Goal: Information Seeking & Learning: Learn about a topic

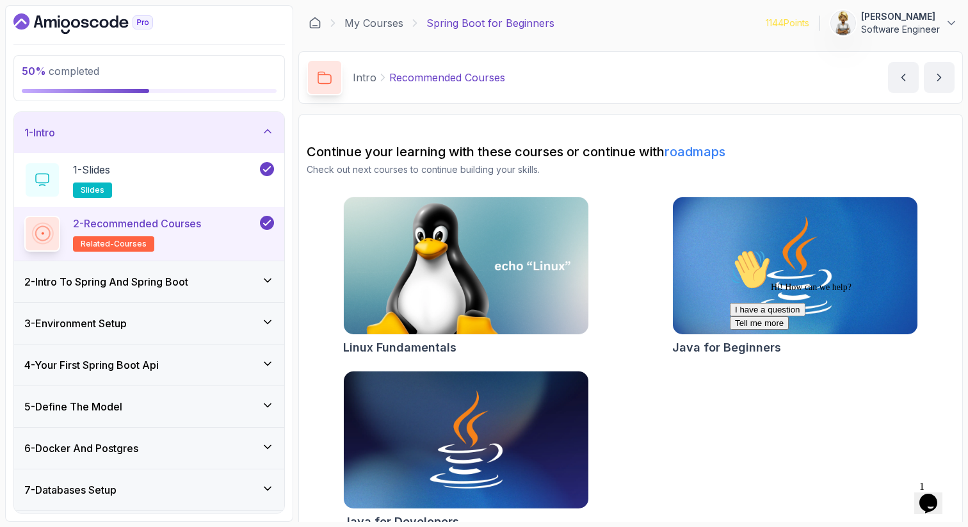
click at [269, 128] on icon at bounding box center [267, 131] width 13 height 13
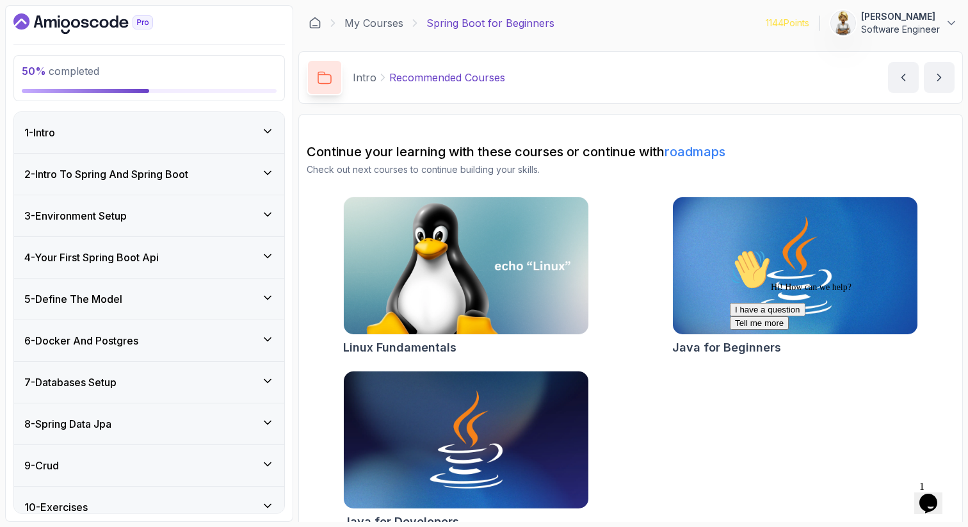
click at [280, 259] on div "4 - Your First Spring Boot Api" at bounding box center [149, 257] width 270 height 41
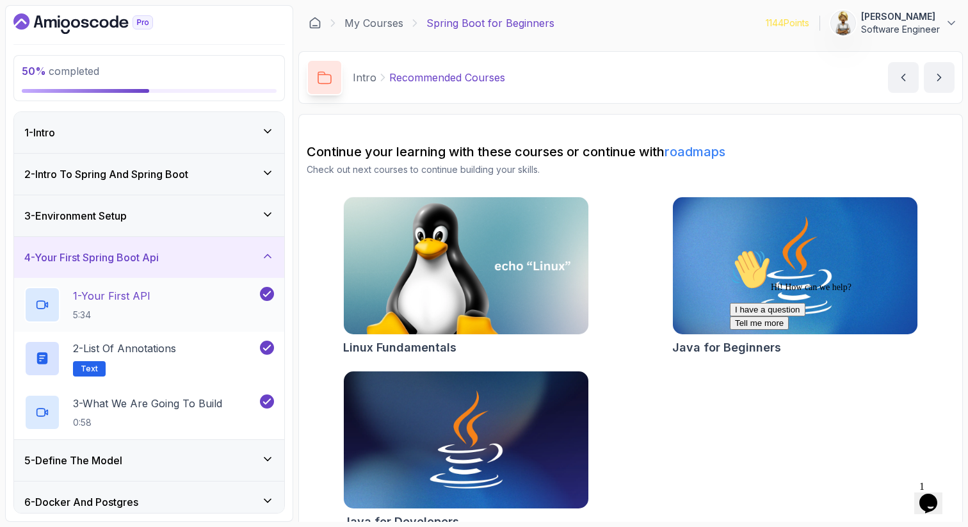
click at [195, 307] on div "1 - Your First API 5:34" at bounding box center [140, 305] width 233 height 36
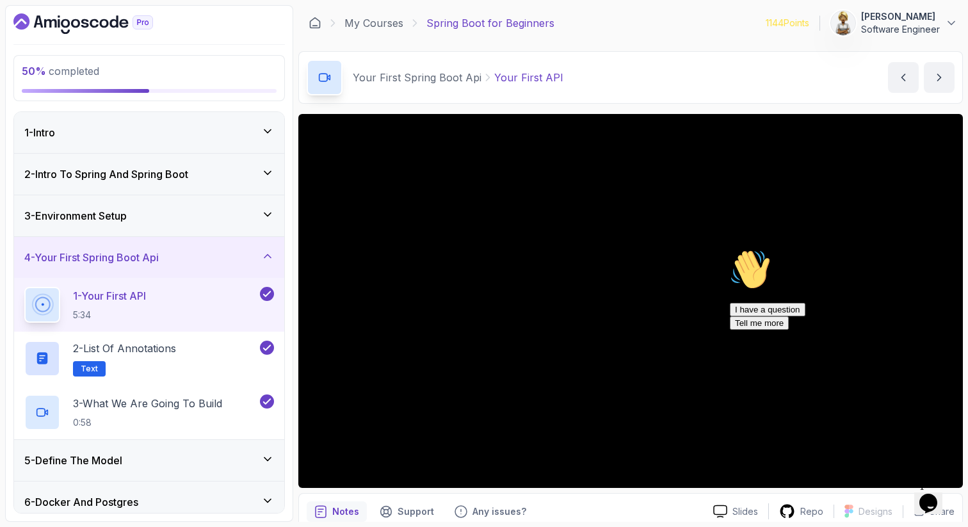
click at [730, 249] on icon "Chat attention grabber" at bounding box center [730, 249] width 0 height 0
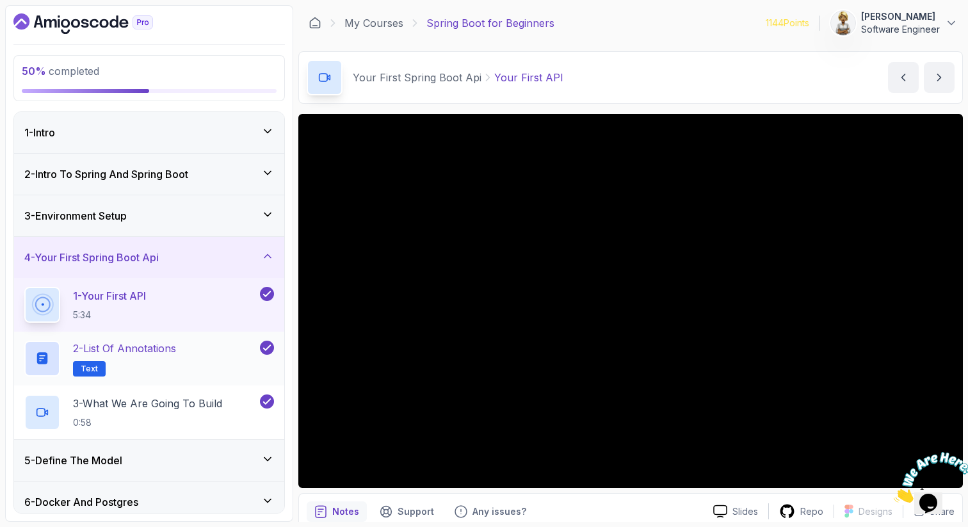
click at [221, 353] on div "2 - List of Annotations Text" at bounding box center [140, 359] width 233 height 36
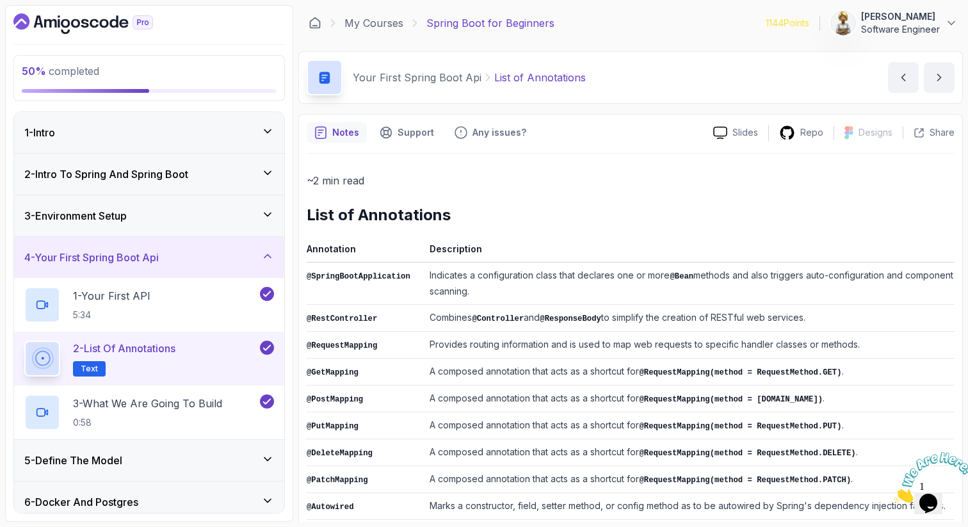
click at [271, 251] on icon at bounding box center [267, 256] width 13 height 13
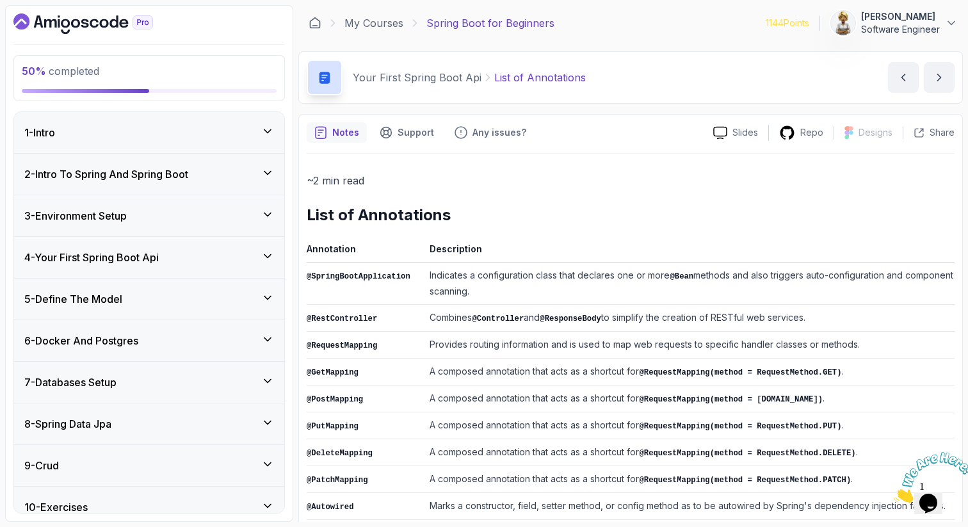
click at [268, 295] on icon at bounding box center [267, 297] width 13 height 13
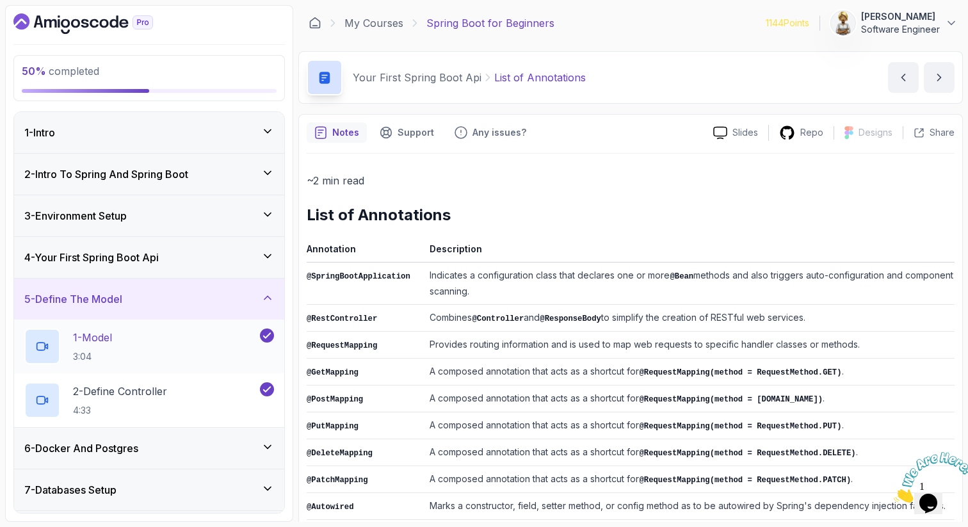
click at [211, 330] on div "1 - Model 3:04" at bounding box center [140, 346] width 233 height 36
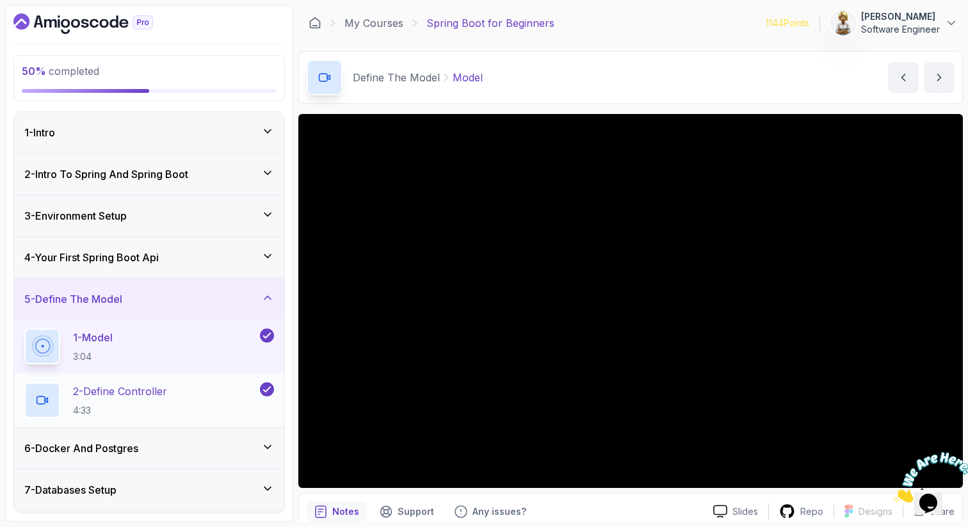
click at [142, 382] on div "2 - Define Controller 4:33" at bounding box center [140, 400] width 233 height 36
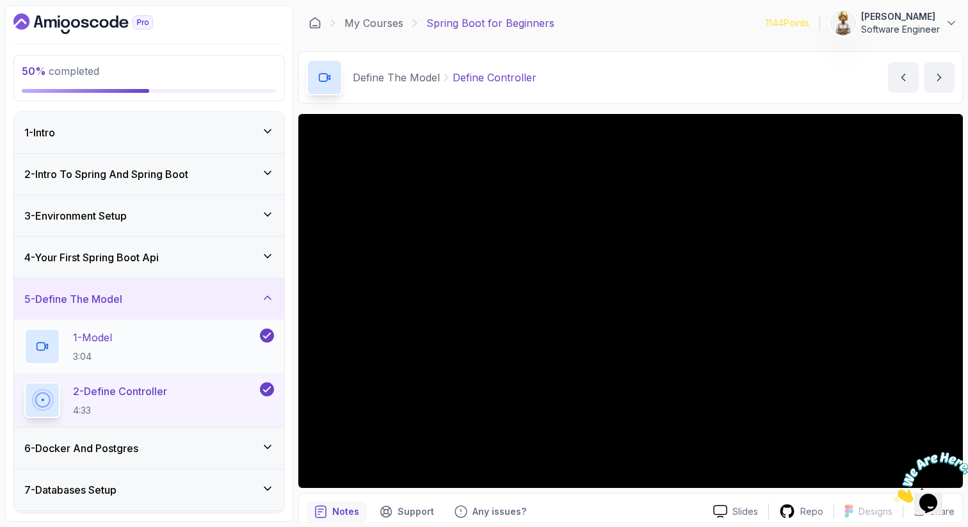
click at [178, 327] on div "1 - Model 3:04" at bounding box center [149, 346] width 270 height 54
click at [183, 335] on div "1 - Model 3:04" at bounding box center [140, 346] width 233 height 36
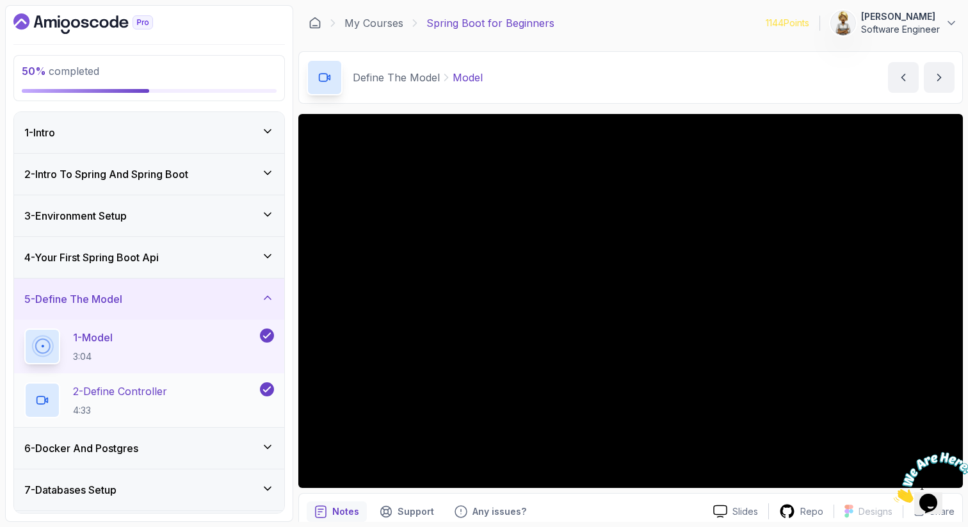
click at [140, 383] on p "2 - Define Controller" at bounding box center [120, 390] width 94 height 15
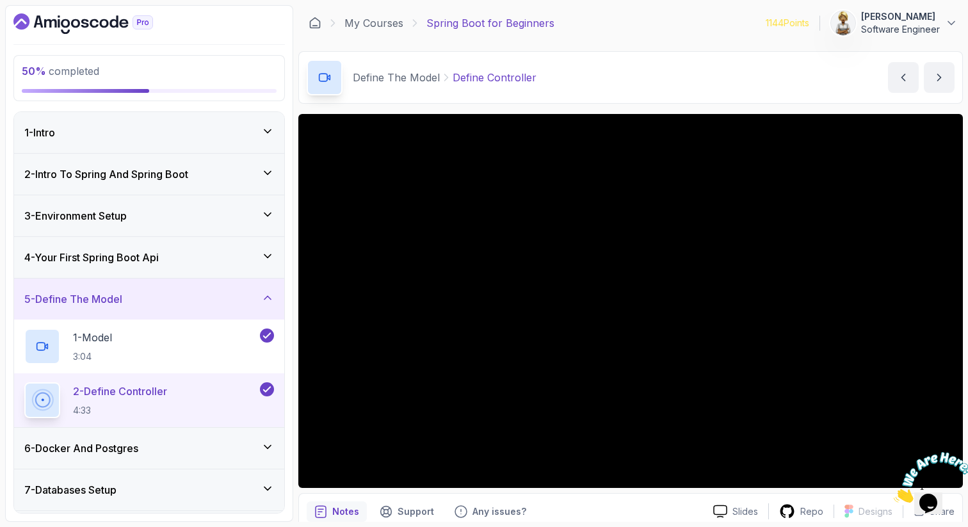
click at [268, 294] on icon at bounding box center [267, 297] width 13 height 13
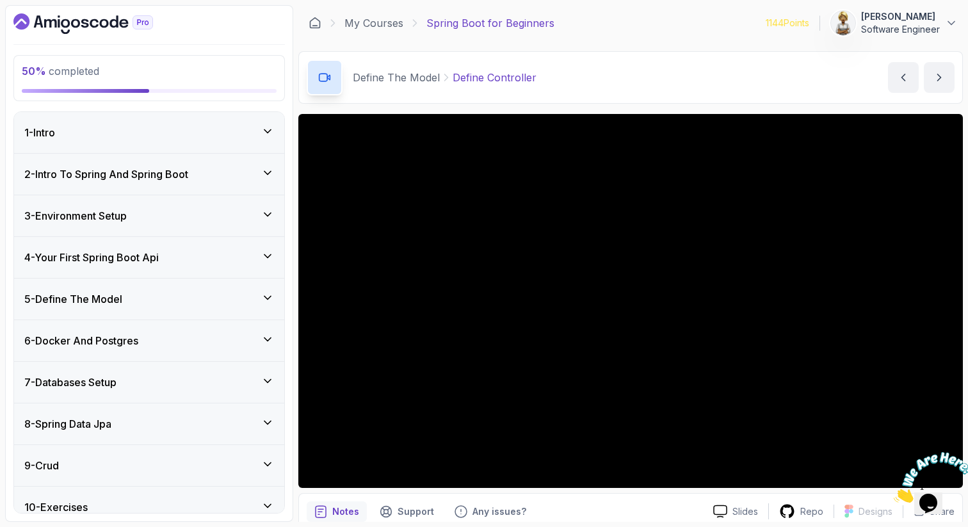
click at [270, 340] on icon at bounding box center [267, 339] width 13 height 13
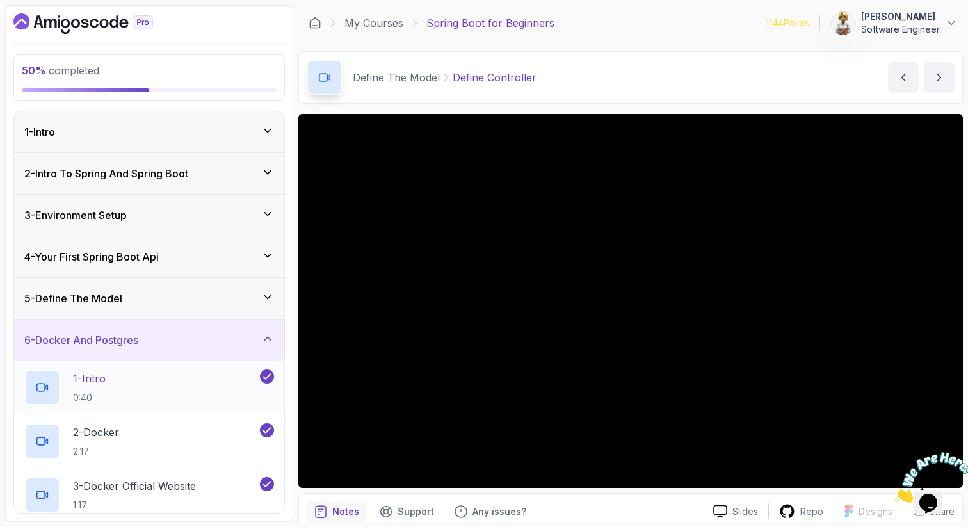
click at [172, 389] on div "1 - Intro 0:40" at bounding box center [140, 387] width 233 height 36
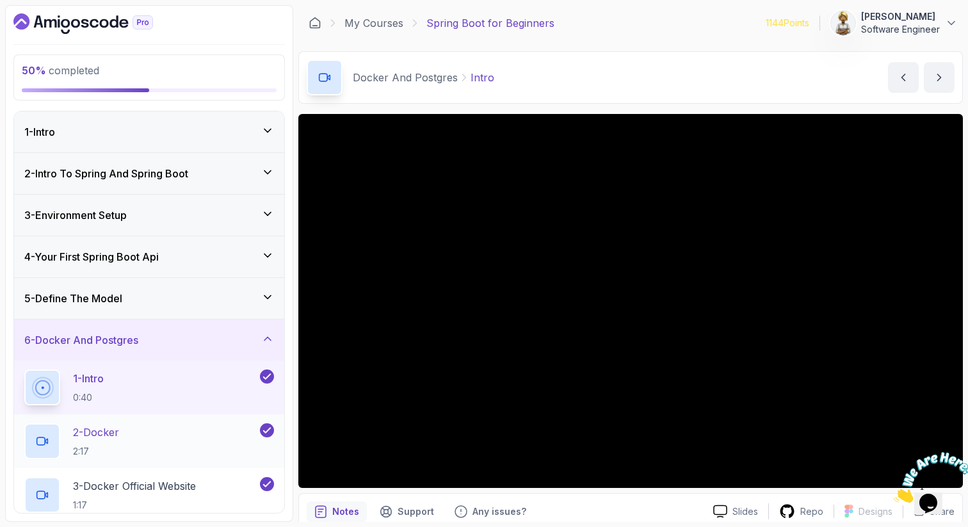
click at [157, 427] on div "2 - Docker 2:17" at bounding box center [140, 441] width 233 height 36
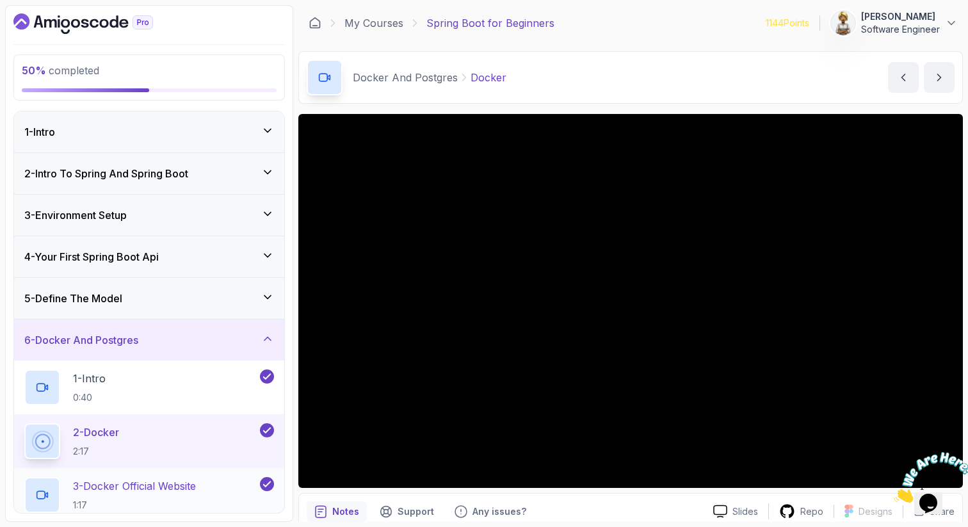
click at [156, 486] on p "3 - Docker Official Website" at bounding box center [134, 485] width 123 height 15
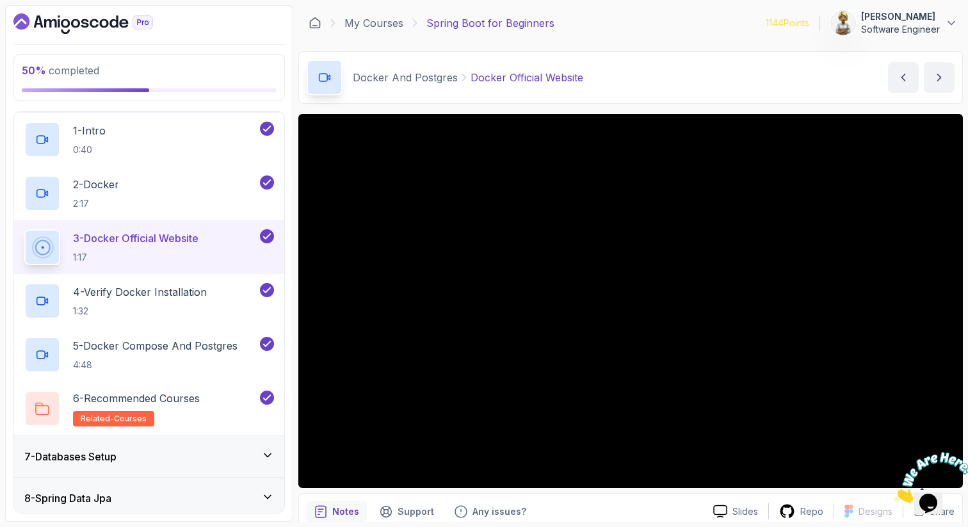
scroll to position [256, 0]
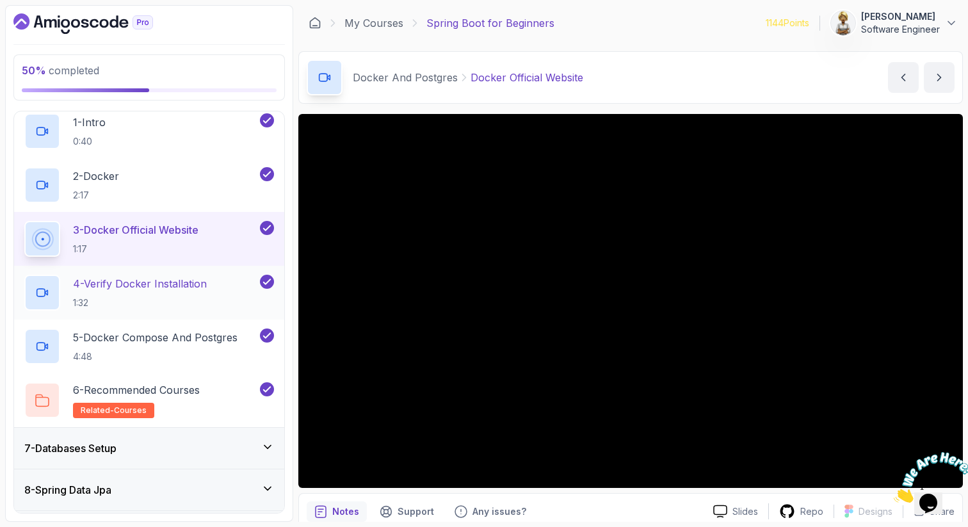
click at [175, 298] on p "1:32" at bounding box center [140, 302] width 134 height 13
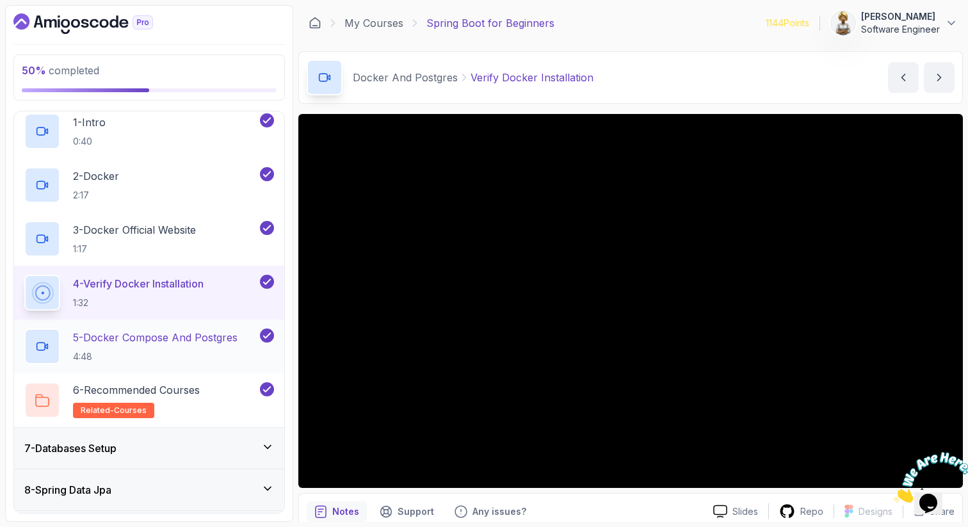
click at [178, 341] on p "5 - Docker Compose And Postgres" at bounding box center [155, 337] width 164 height 15
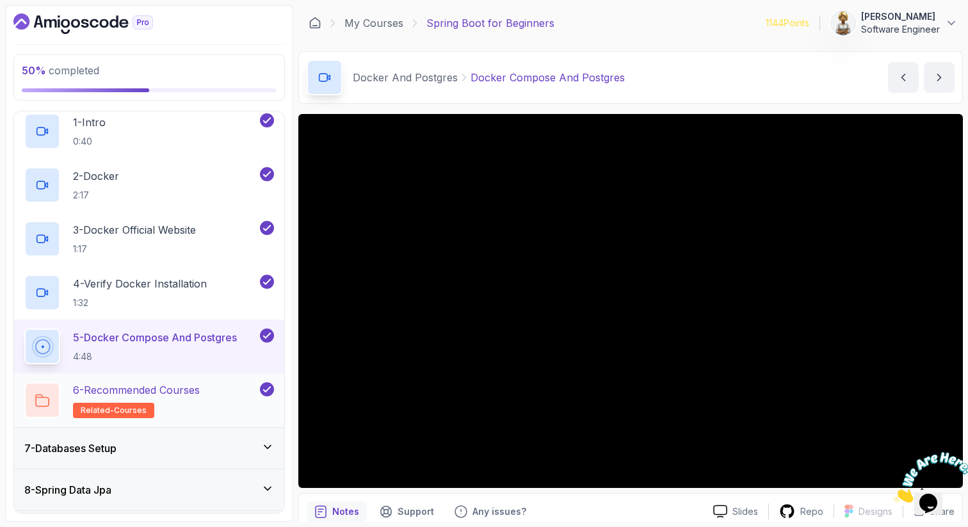
click at [175, 393] on p "6 - Recommended Courses" at bounding box center [136, 389] width 127 height 15
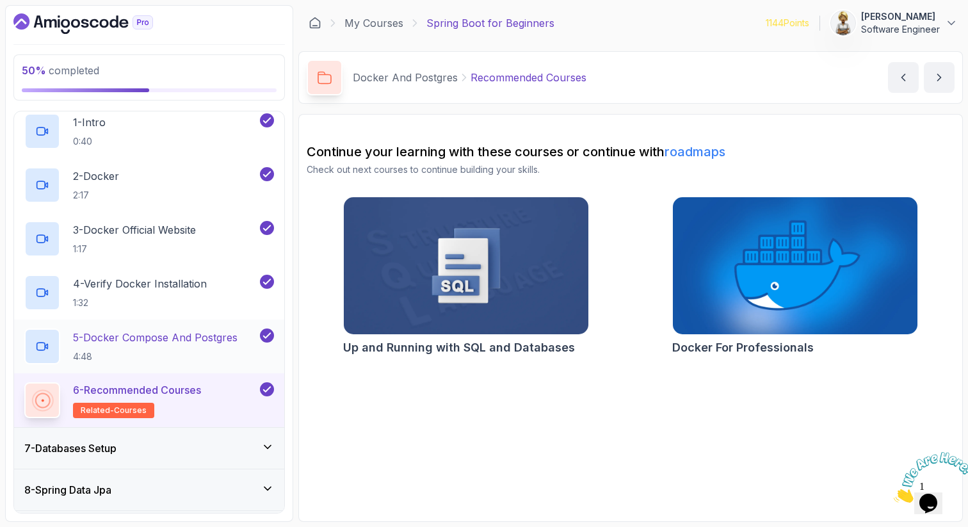
click at [179, 335] on p "5 - Docker Compose And Postgres" at bounding box center [155, 337] width 164 height 15
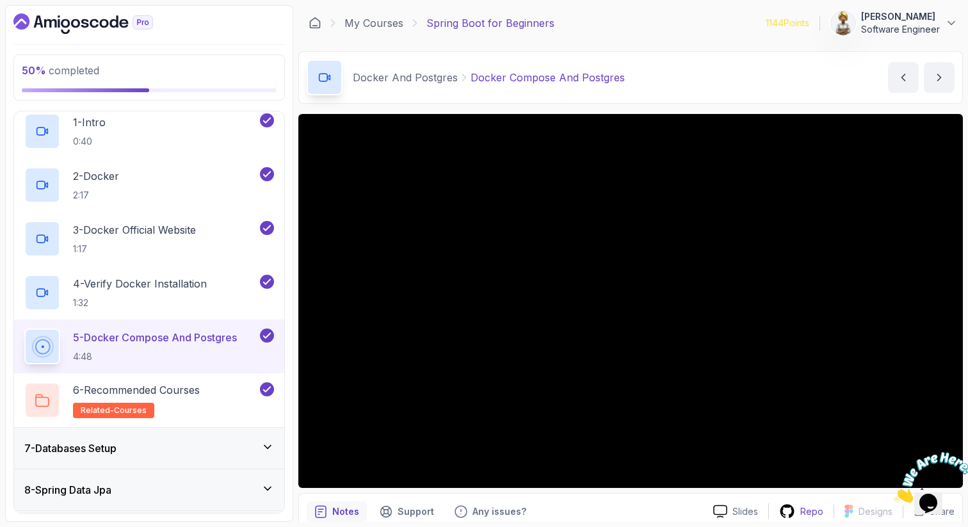
click at [816, 508] on p "Repo" at bounding box center [811, 511] width 23 height 13
click at [280, 392] on div "6 - Recommended Courses related-courses" at bounding box center [149, 400] width 270 height 54
click at [156, 288] on p "4 - Verify Docker Installation" at bounding box center [140, 283] width 134 height 15
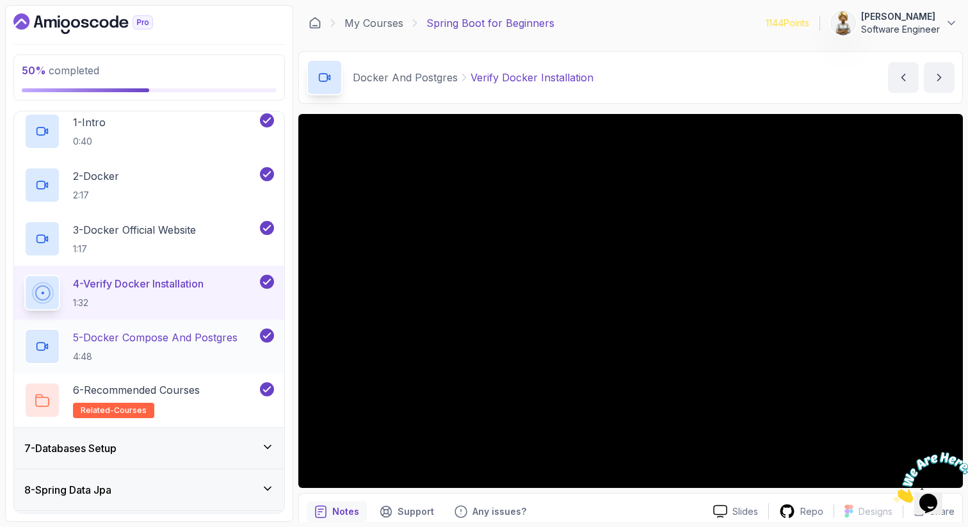
click at [190, 335] on p "5 - Docker Compose And Postgres" at bounding box center [155, 337] width 164 height 15
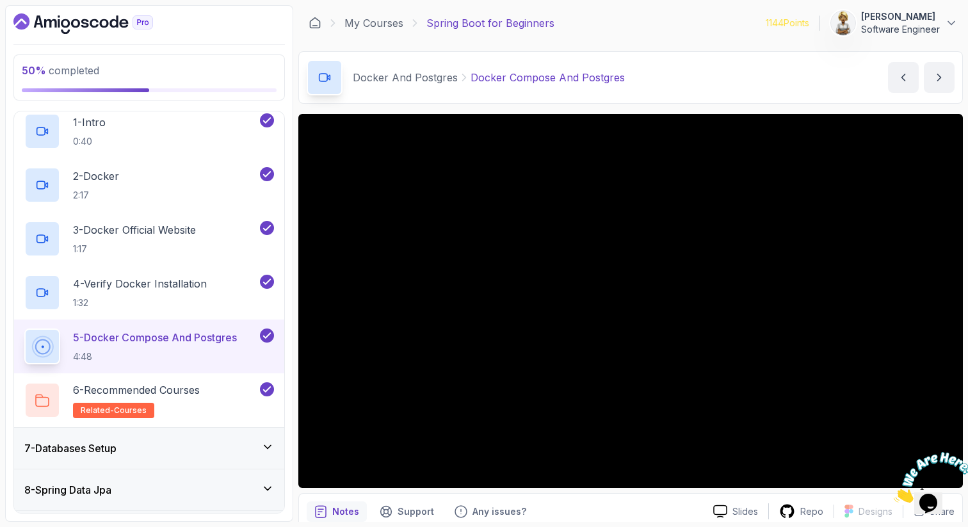
click at [894, 493] on icon "Close" at bounding box center [894, 498] width 0 height 11
click at [182, 407] on h2 "6 - Recommended Courses related-courses" at bounding box center [136, 400] width 127 height 36
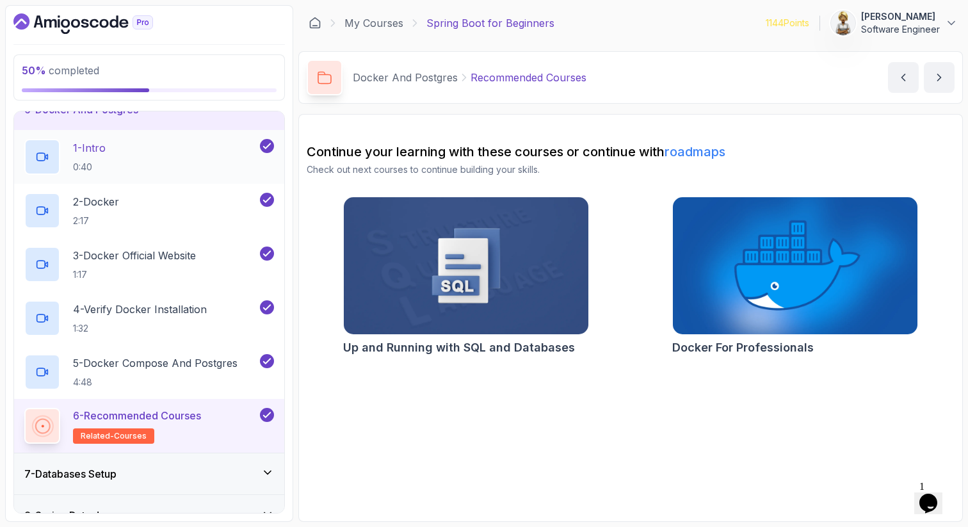
scroll to position [205, 0]
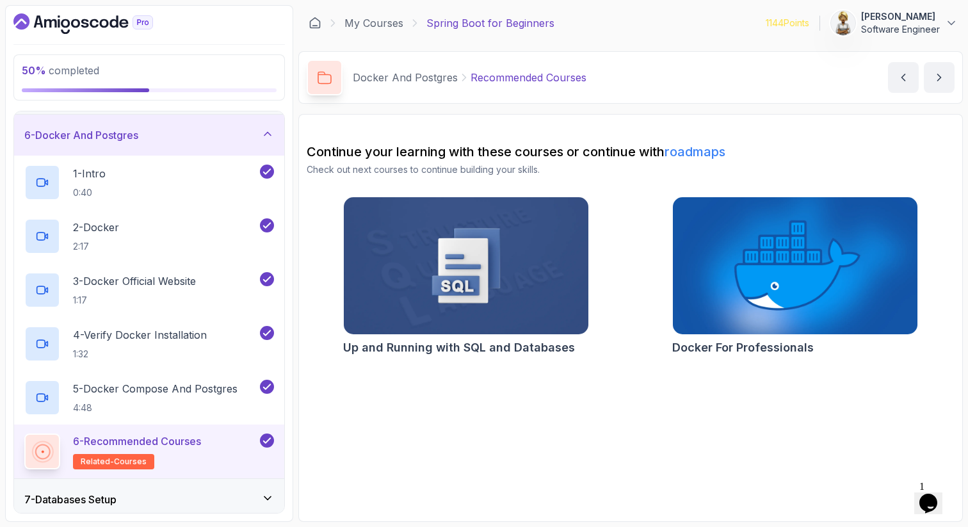
click at [269, 129] on icon at bounding box center [267, 133] width 13 height 13
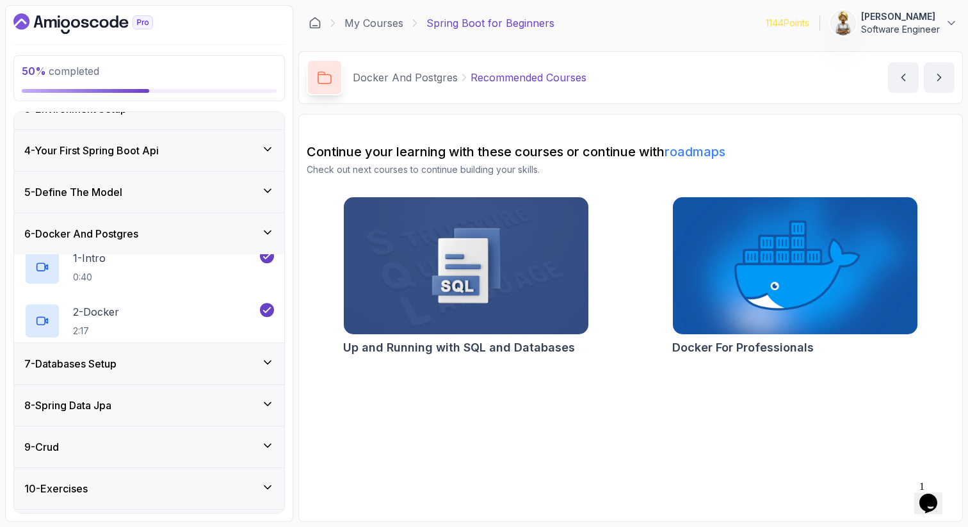
scroll to position [98, 0]
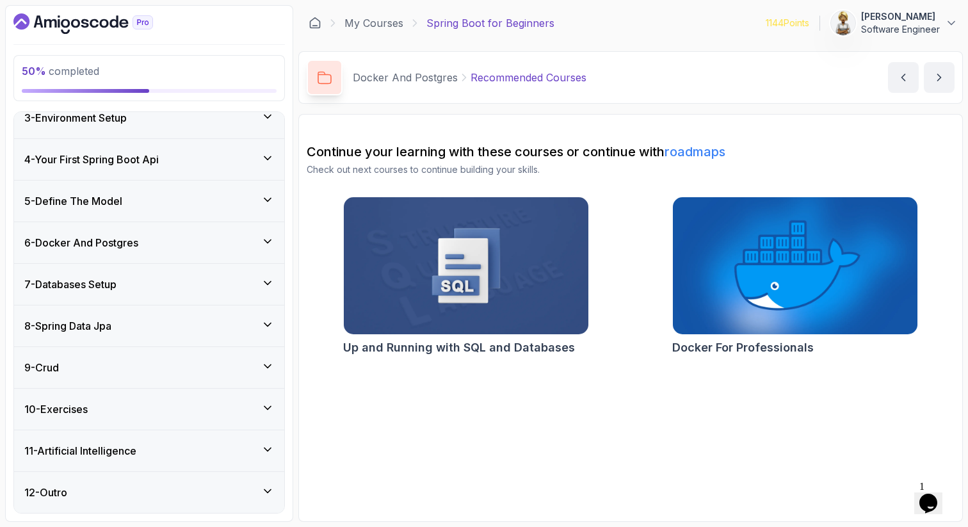
click at [257, 284] on div "7 - Databases Setup" at bounding box center [149, 283] width 250 height 15
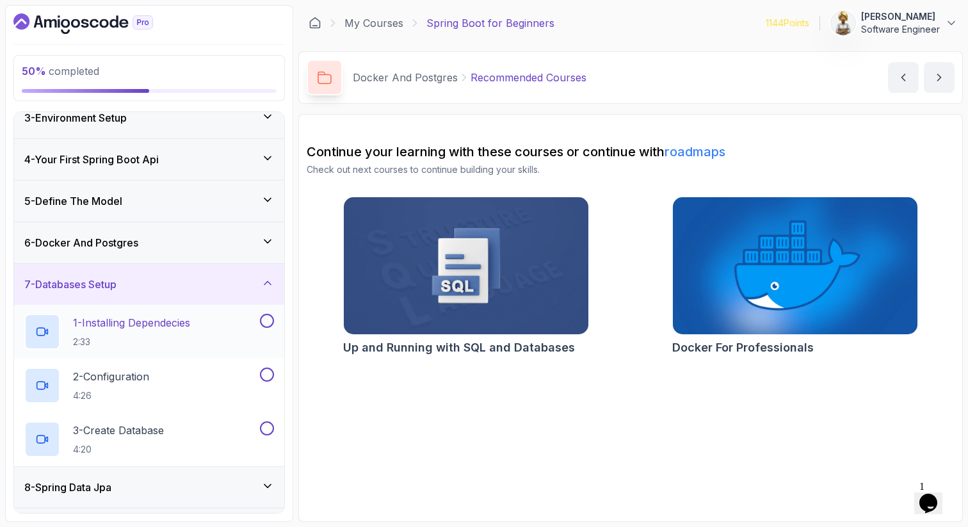
click at [175, 317] on p "1 - Installing Dependecies" at bounding box center [131, 322] width 117 height 15
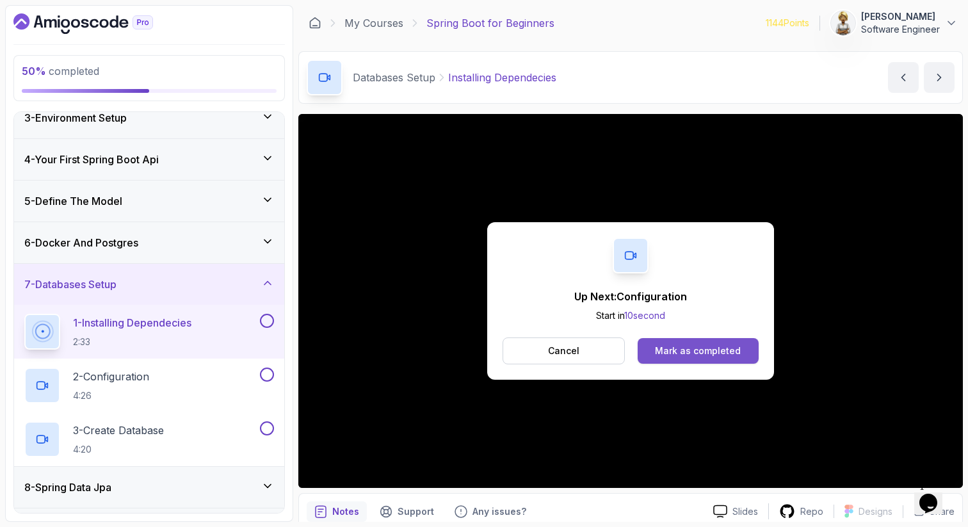
click at [685, 342] on button "Mark as completed" at bounding box center [697, 351] width 121 height 26
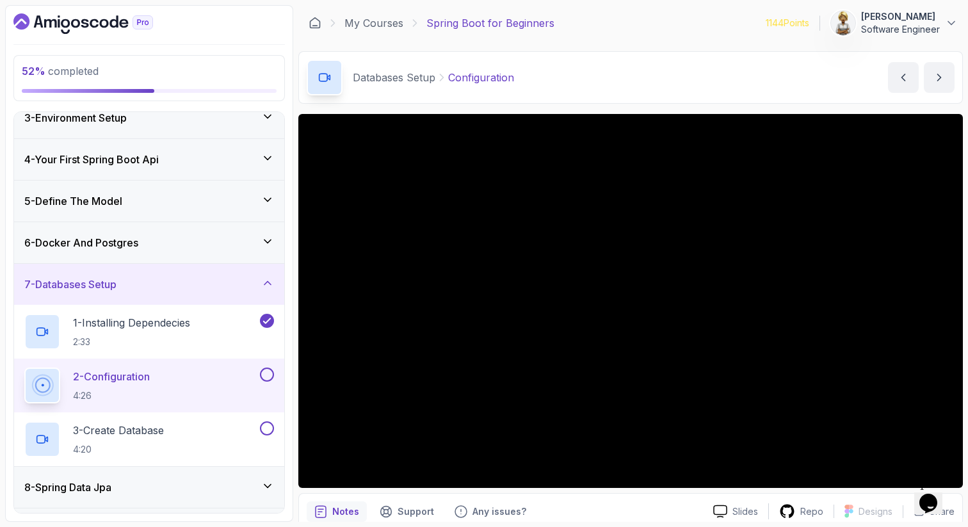
click at [137, 381] on p "2 - Configuration" at bounding box center [111, 376] width 77 height 15
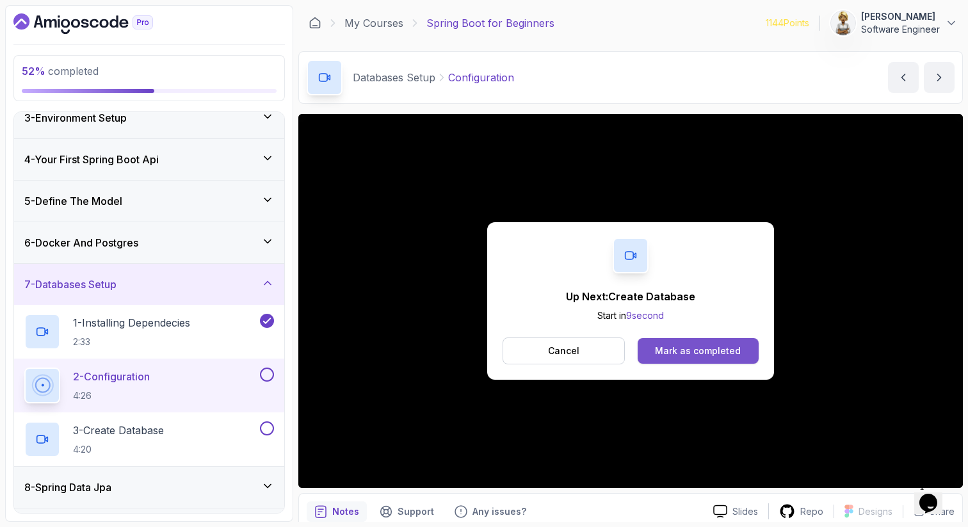
click at [714, 346] on div "Mark as completed" at bounding box center [698, 350] width 86 height 13
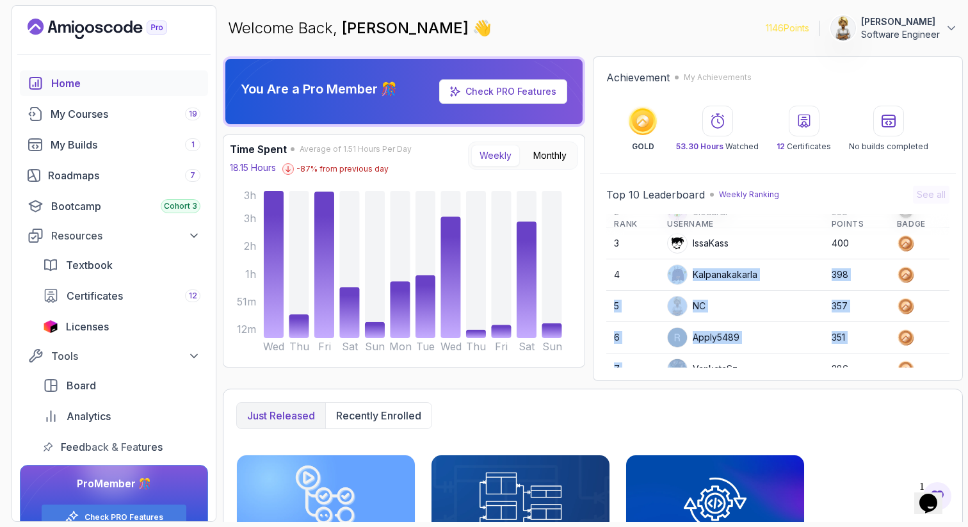
drag, startPoint x: 719, startPoint y: 330, endPoint x: 714, endPoint y: 359, distance: 29.3
click at [716, 360] on tbody "1 Stanislaw 916 2 elouardi 538 3 IssaKass 400 4 Kalpanakakarla 398 5 NC 357 6 A…" at bounding box center [777, 322] width 343 height 314
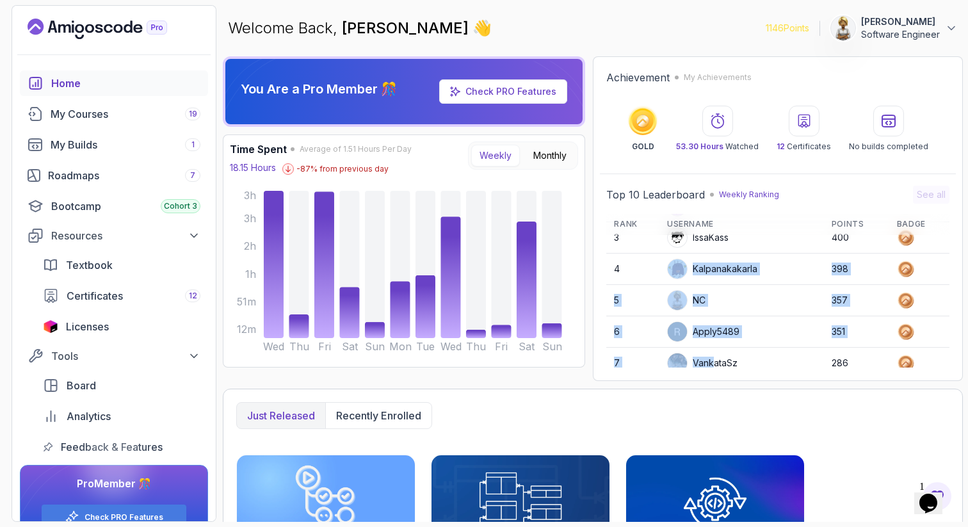
click at [730, 305] on td "NC" at bounding box center [741, 300] width 164 height 31
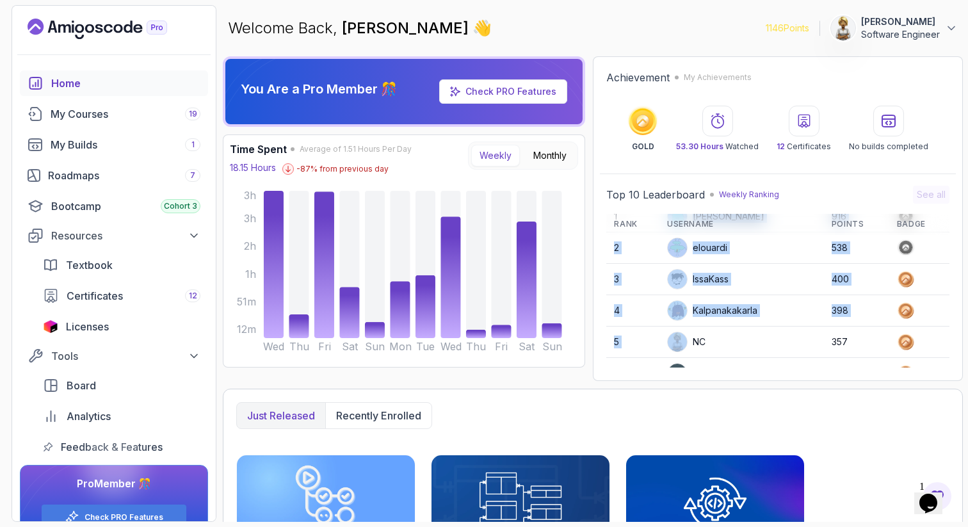
scroll to position [0, 0]
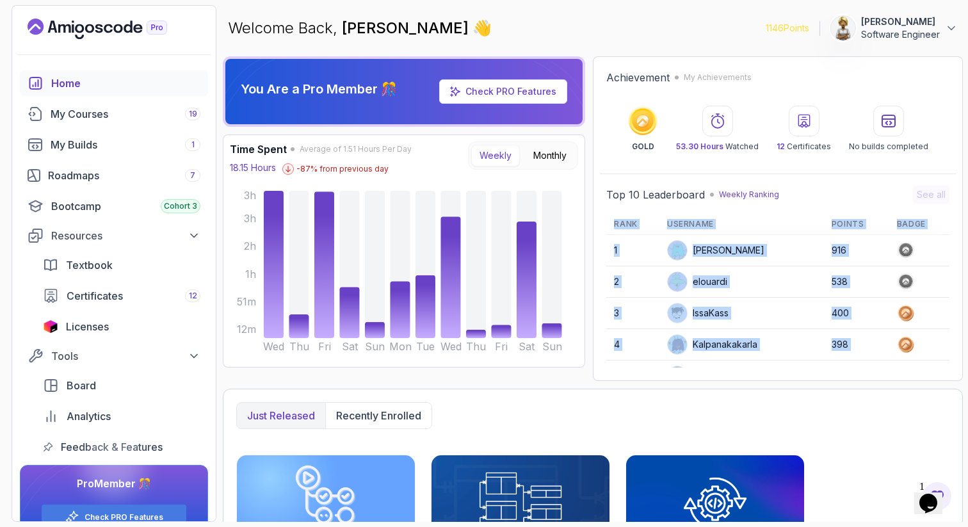
drag, startPoint x: 694, startPoint y: 305, endPoint x: 692, endPoint y: 211, distance: 94.1
click at [693, 211] on div "Top 10 Leaderboard Weekly Ranking See all Rank Username Points Badge 1 Stanisla…" at bounding box center [777, 277] width 343 height 182
